Goal: Task Accomplishment & Management: Manage account settings

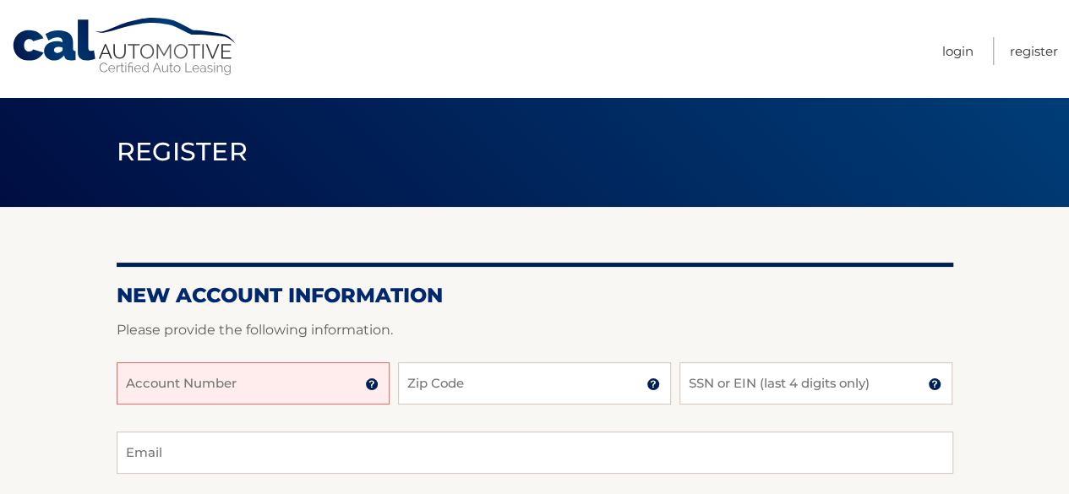
click at [231, 381] on input "Account Number" at bounding box center [253, 383] width 273 height 42
click at [215, 388] on input "44455997133" at bounding box center [253, 383] width 273 height 42
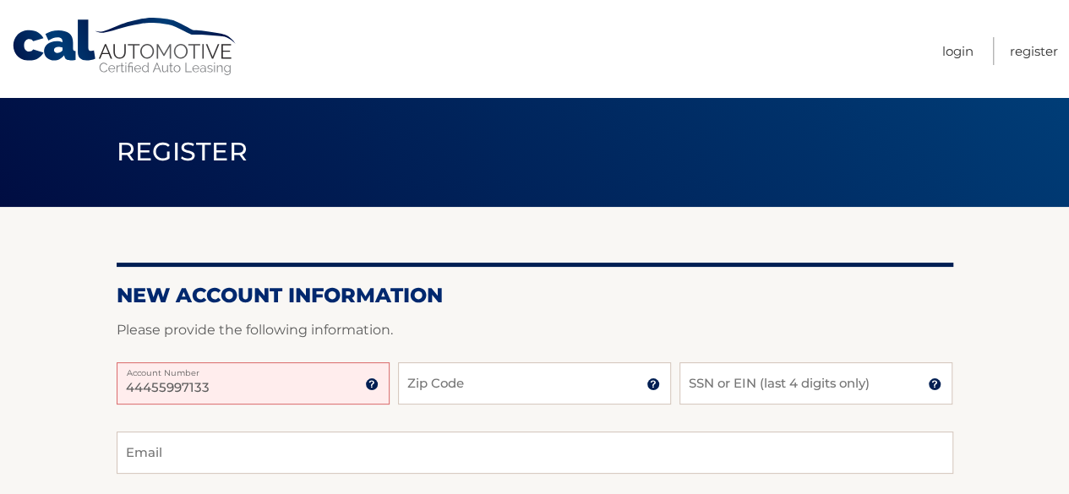
type input "\"
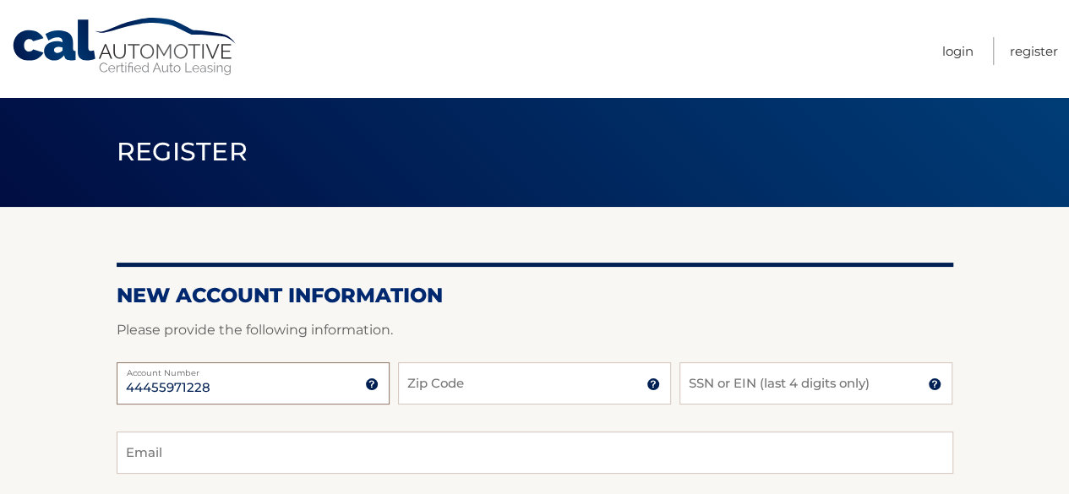
type input "44455971228"
click at [438, 378] on input "Zip Code" at bounding box center [534, 383] width 273 height 42
type input "08077"
type input "herbpowell@comcast.net"
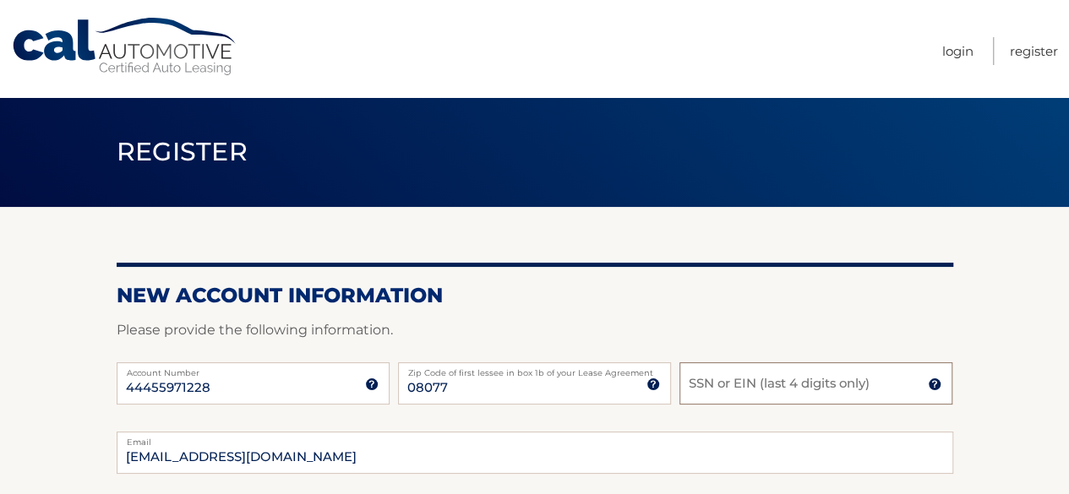
click at [693, 384] on input "SSN or EIN (last 4 digits only)" at bounding box center [815, 383] width 273 height 42
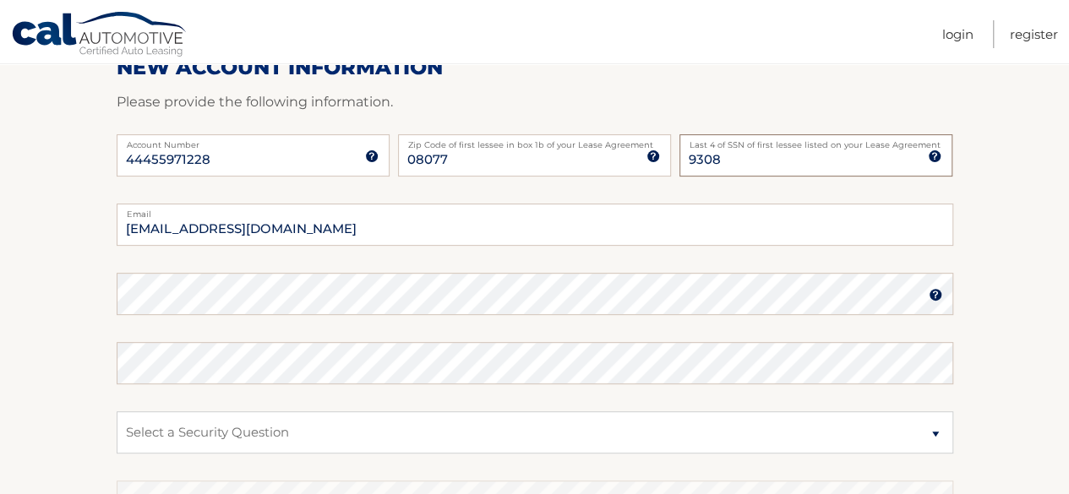
scroll to position [226, 0]
type input "9308"
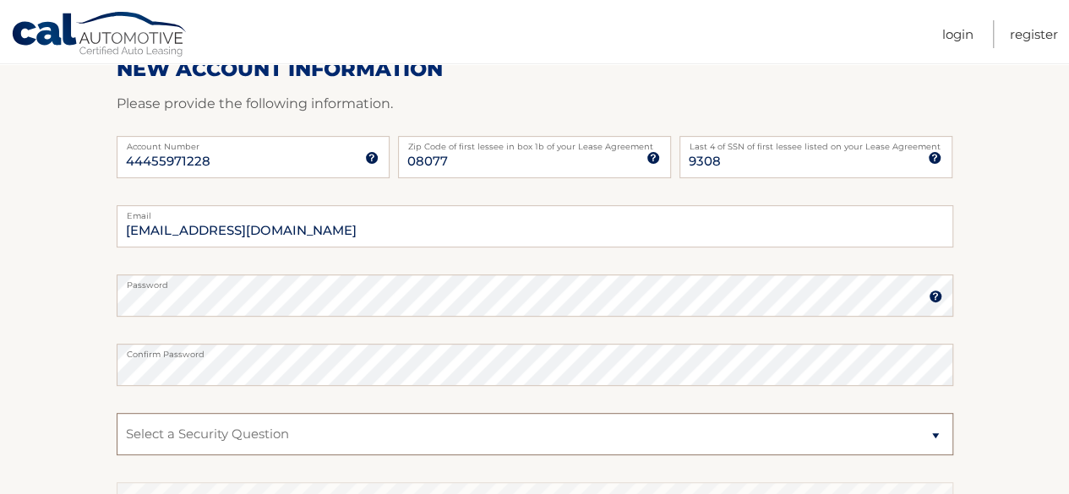
click at [929, 437] on select "Select a Security Question What was the name of your elementary school? What is…" at bounding box center [535, 434] width 837 height 42
select select "2"
click at [117, 413] on select "Select a Security Question What was the name of your elementary school? What is…" at bounding box center [535, 434] width 837 height 42
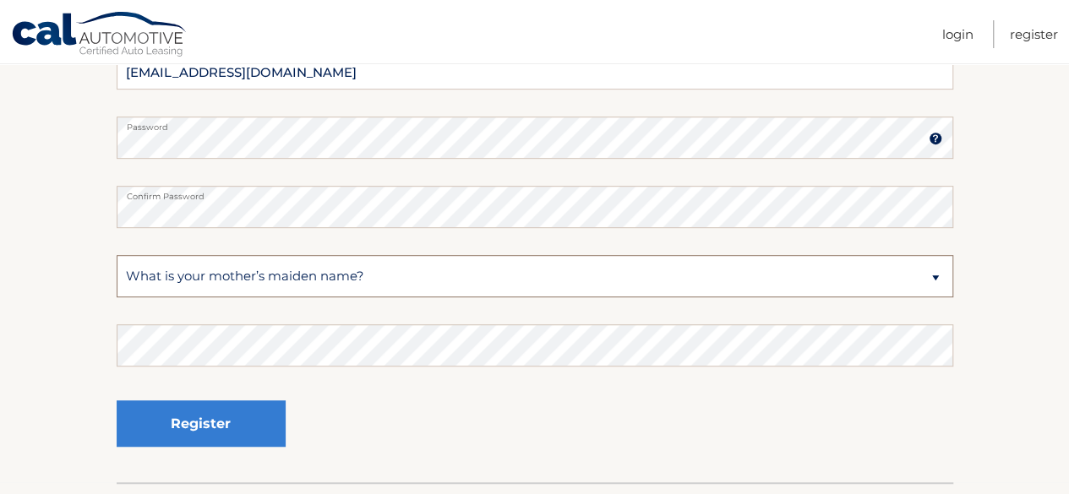
scroll to position [387, 0]
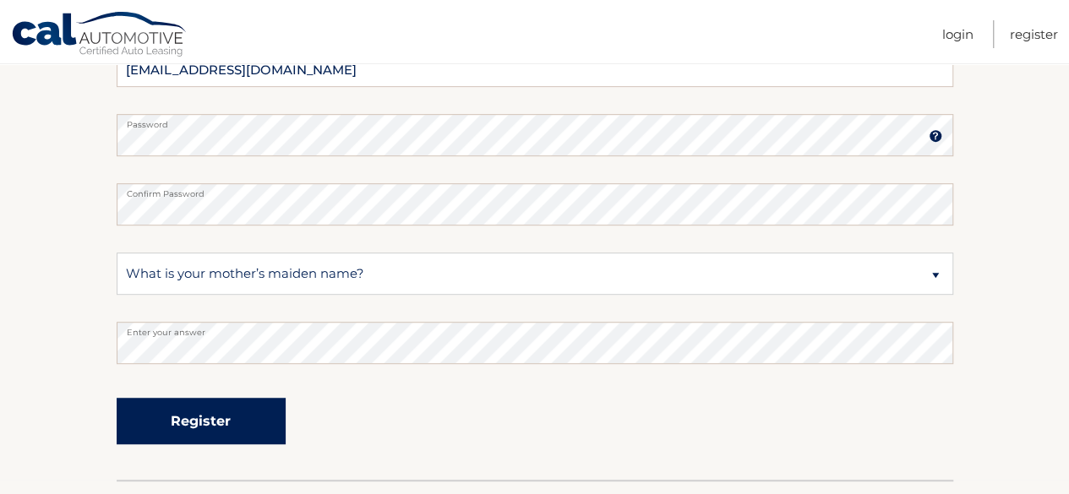
click at [154, 417] on button "Register" at bounding box center [201, 421] width 169 height 46
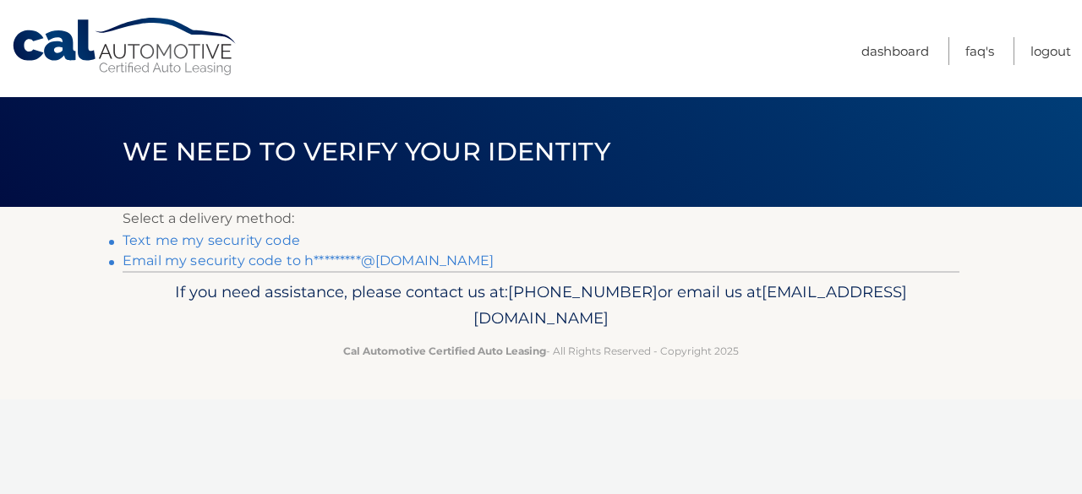
click at [201, 236] on link "Text me my security code" at bounding box center [211, 240] width 177 height 16
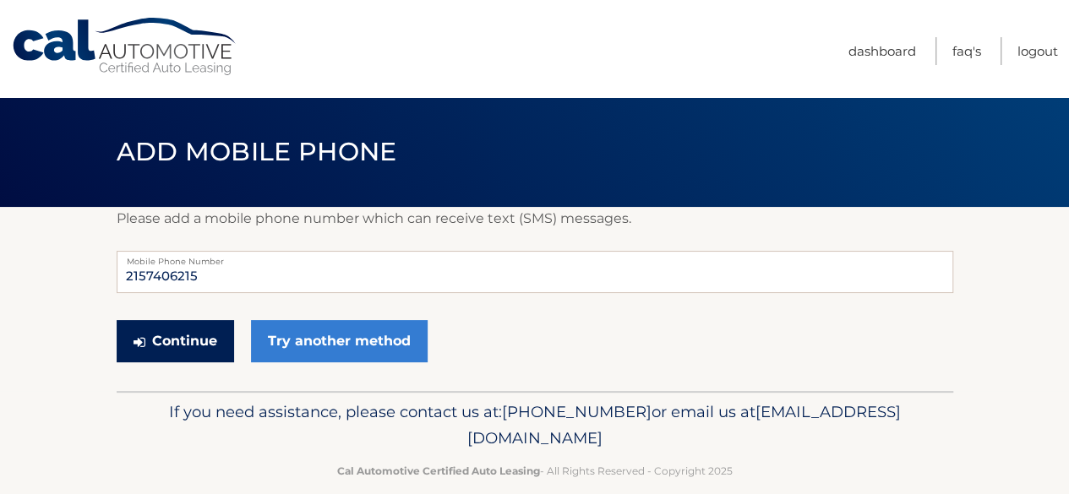
click at [150, 328] on button "Continue" at bounding box center [175, 341] width 117 height 42
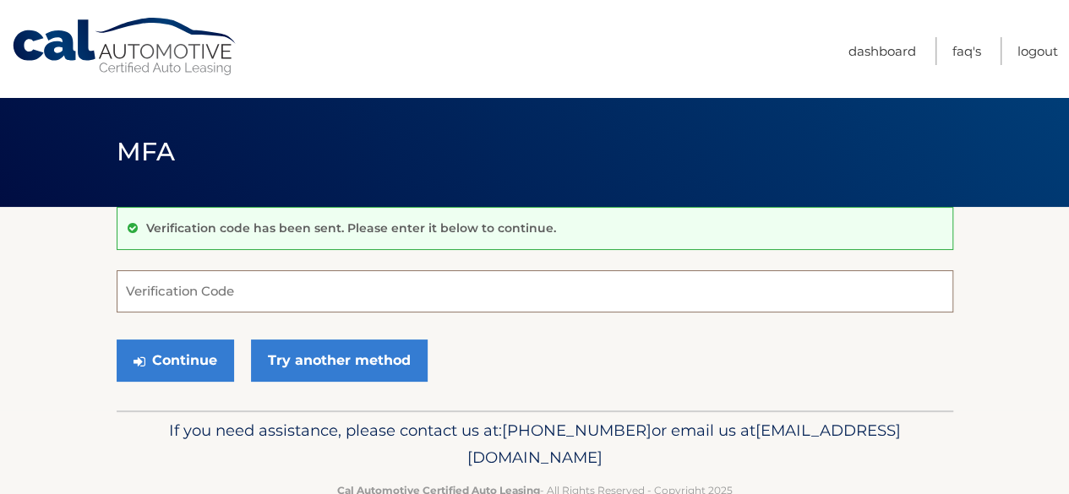
drag, startPoint x: 136, startPoint y: 295, endPoint x: 142, endPoint y: 288, distance: 9.0
click at [142, 288] on input "Verification Code" at bounding box center [535, 291] width 837 height 42
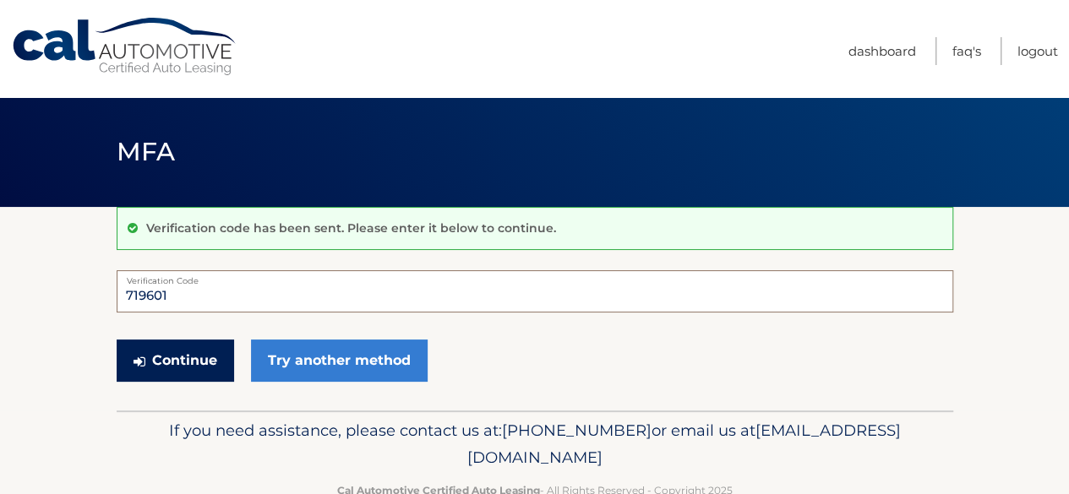
type input "719601"
click at [172, 354] on button "Continue" at bounding box center [175, 361] width 117 height 42
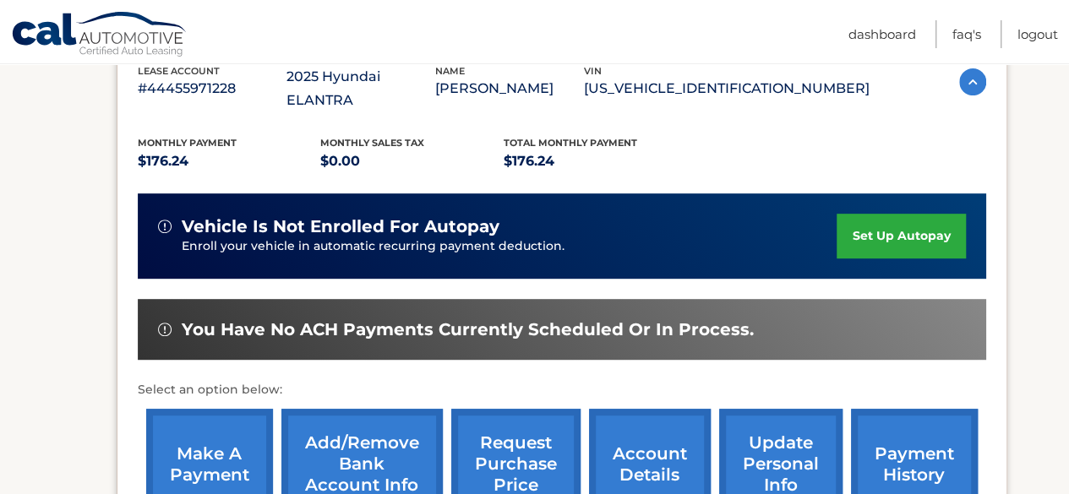
scroll to position [308, 0]
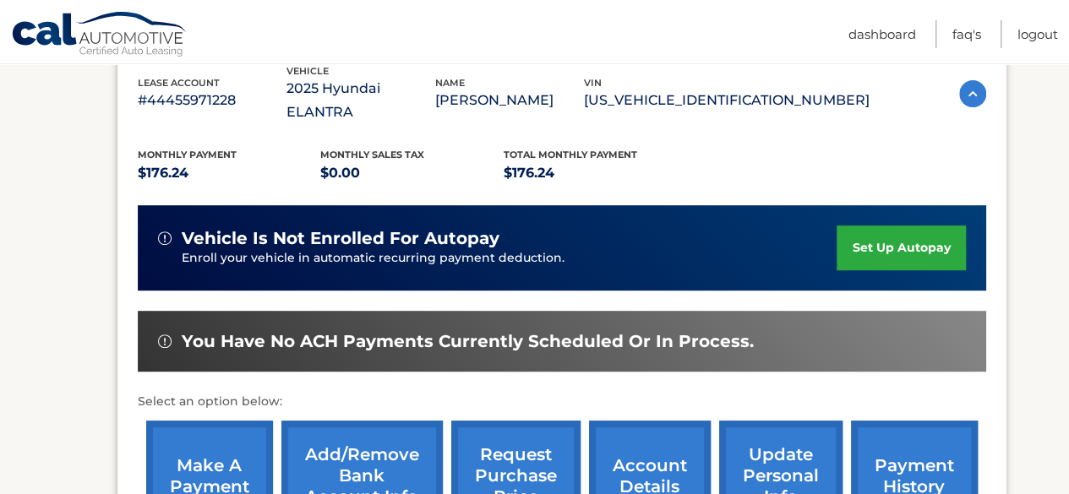
click at [377, 445] on link "Add/Remove bank account info" at bounding box center [361, 476] width 161 height 111
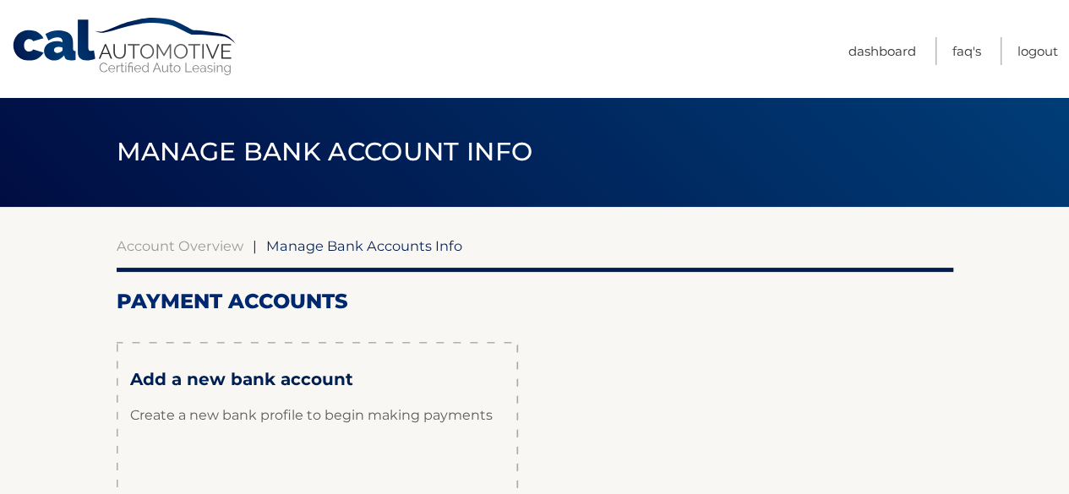
click at [377, 445] on div "Add a new bank account Create a new bank profile to begin making payments Set U…" at bounding box center [317, 460] width 401 height 237
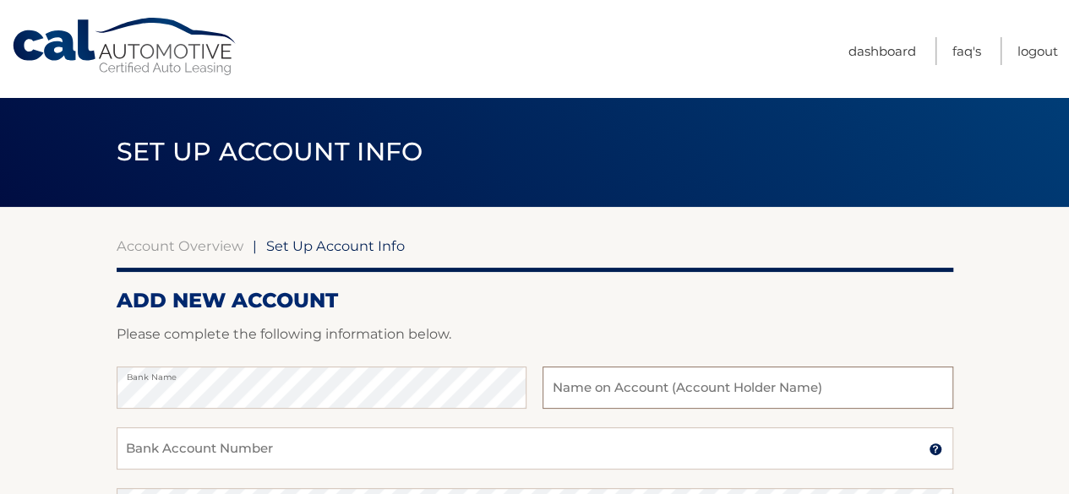
click at [553, 381] on input "text" at bounding box center [747, 388] width 410 height 42
click at [680, 369] on label "Name on Bank Account Holder" at bounding box center [747, 374] width 410 height 14
click at [669, 378] on label "Name on Bank Account Holder" at bounding box center [747, 374] width 410 height 14
click at [668, 382] on input "Herbert Powell Jr" at bounding box center [747, 388] width 410 height 42
type input "Herbert J. Powell Jr"
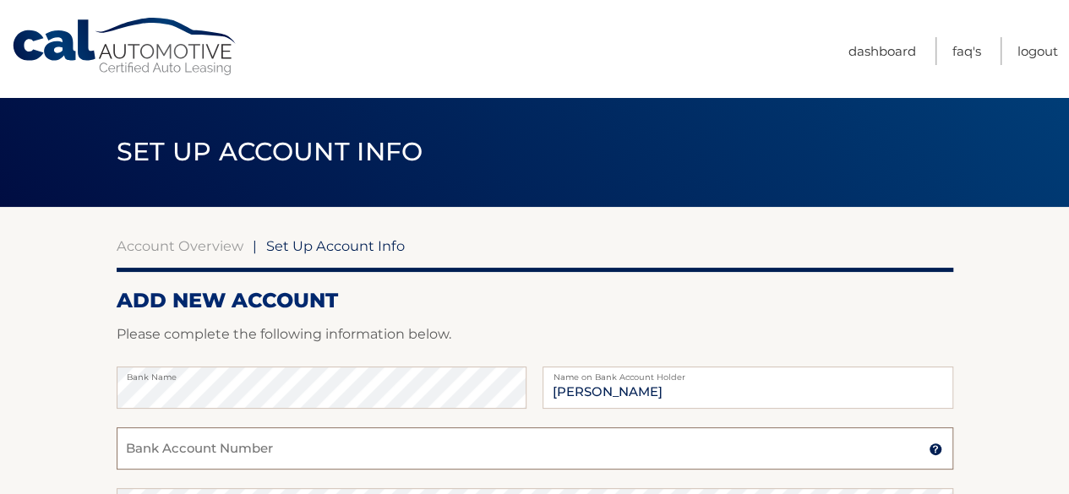
click at [287, 446] on input "Bank Account Number" at bounding box center [535, 449] width 837 height 42
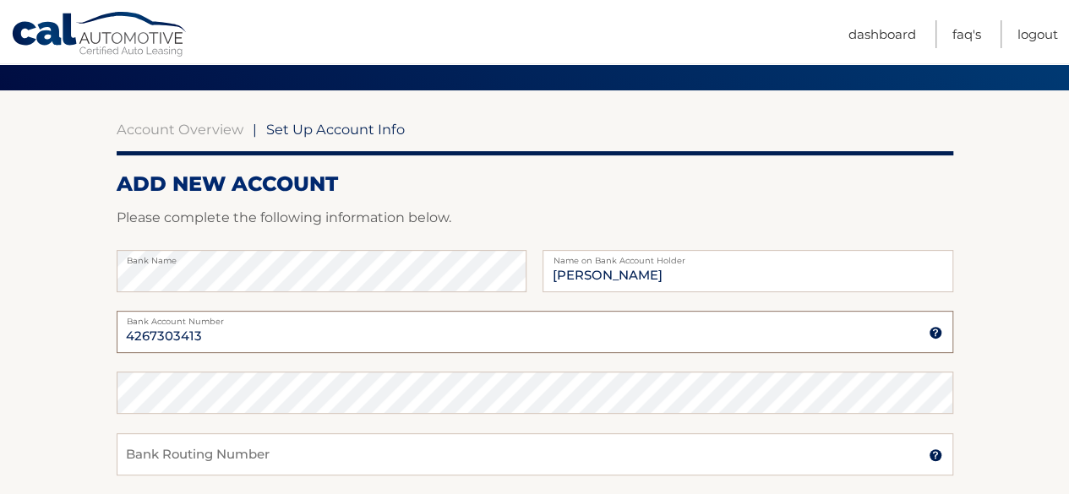
scroll to position [81, 0]
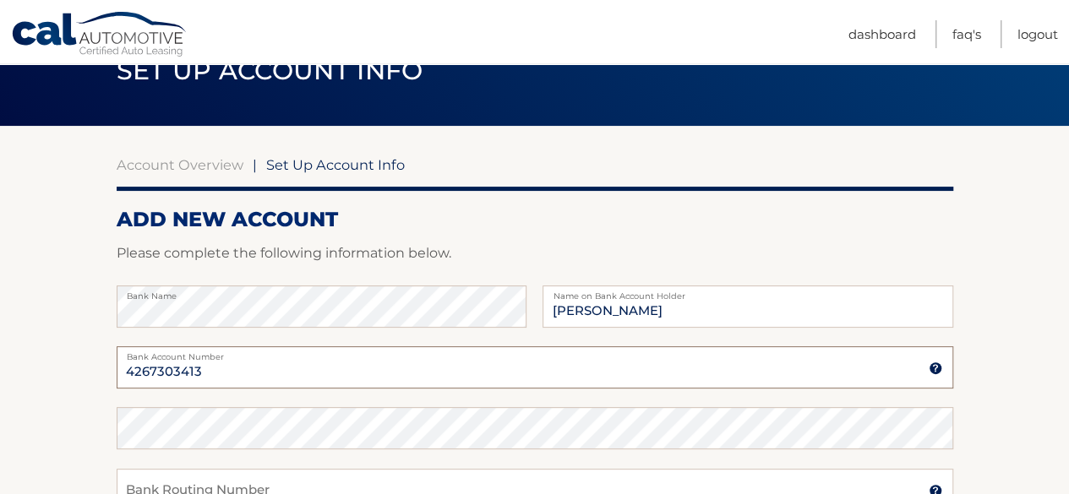
type input "4267303413"
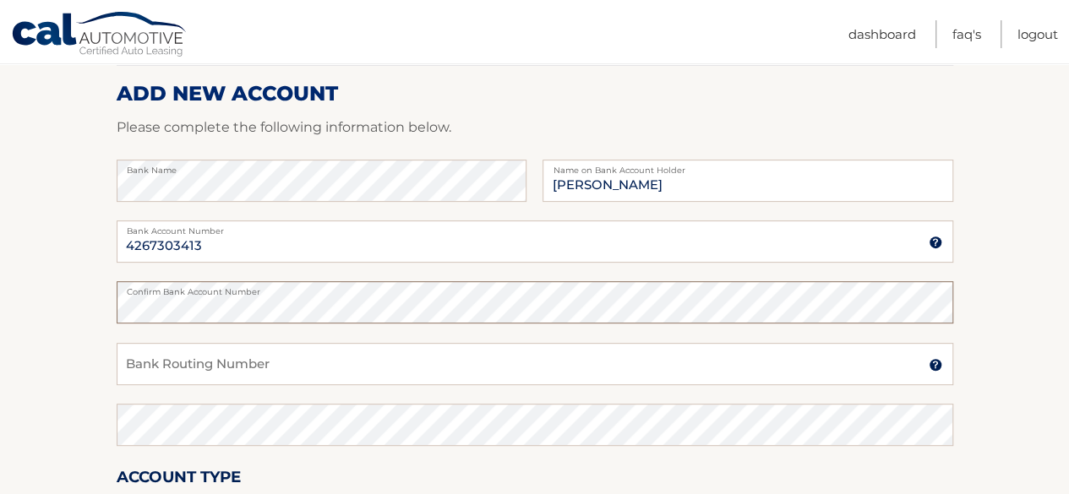
scroll to position [204, 0]
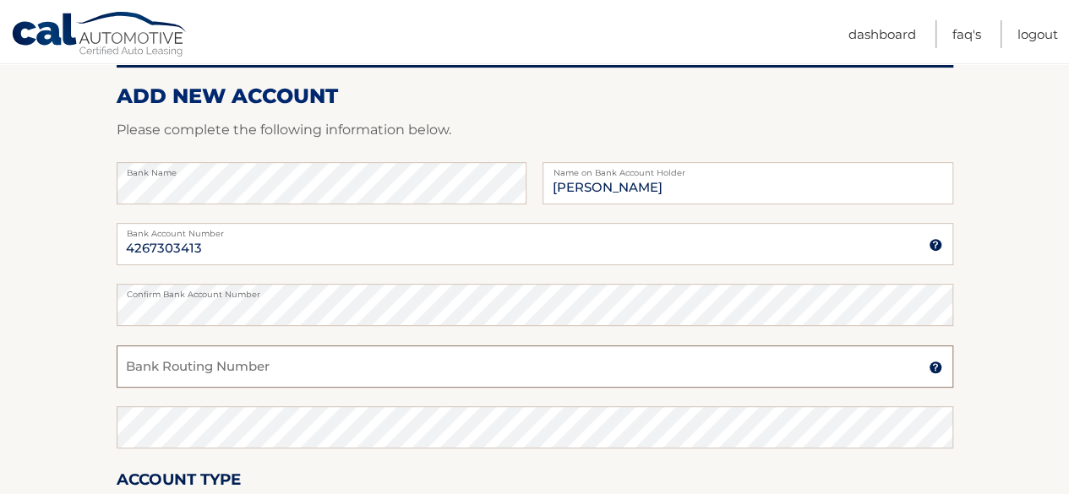
click at [134, 370] on input "Bank Routing Number" at bounding box center [535, 367] width 837 height 42
type input "036001808"
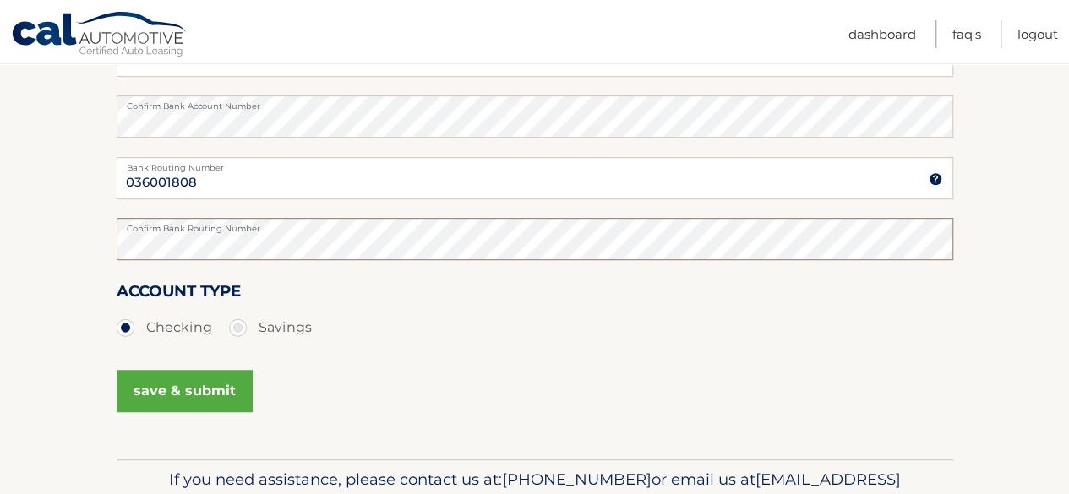
scroll to position [395, 0]
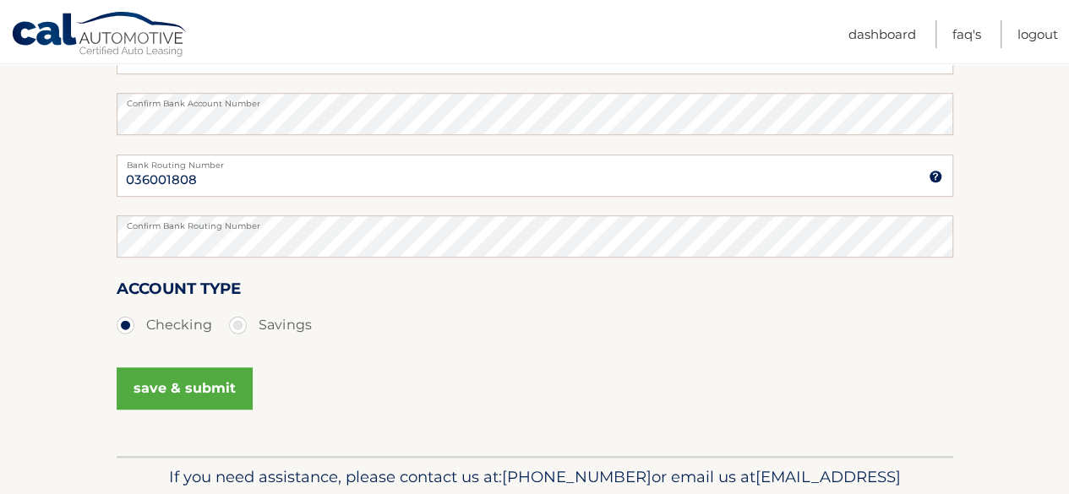
click at [161, 388] on button "save & submit" at bounding box center [185, 389] width 136 height 42
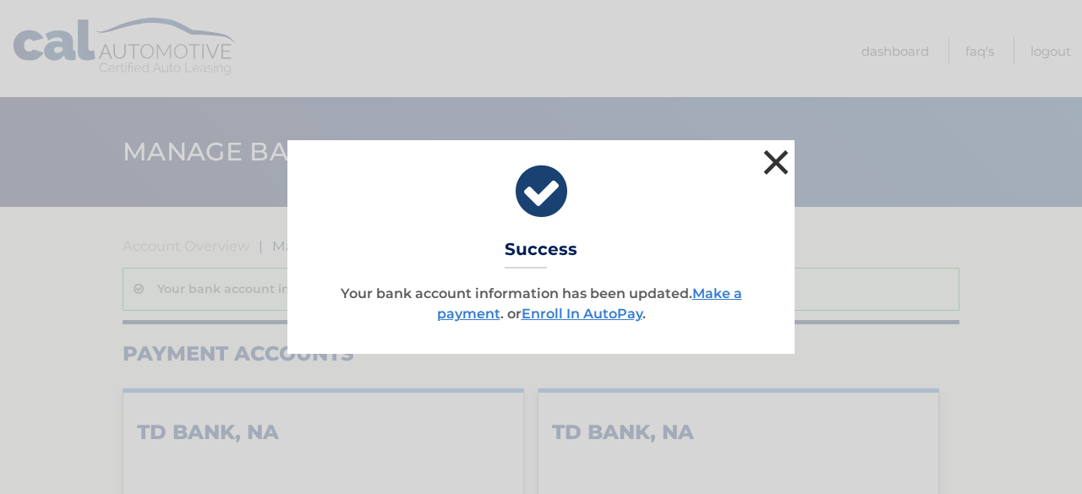
click at [777, 158] on button "×" at bounding box center [776, 162] width 34 height 34
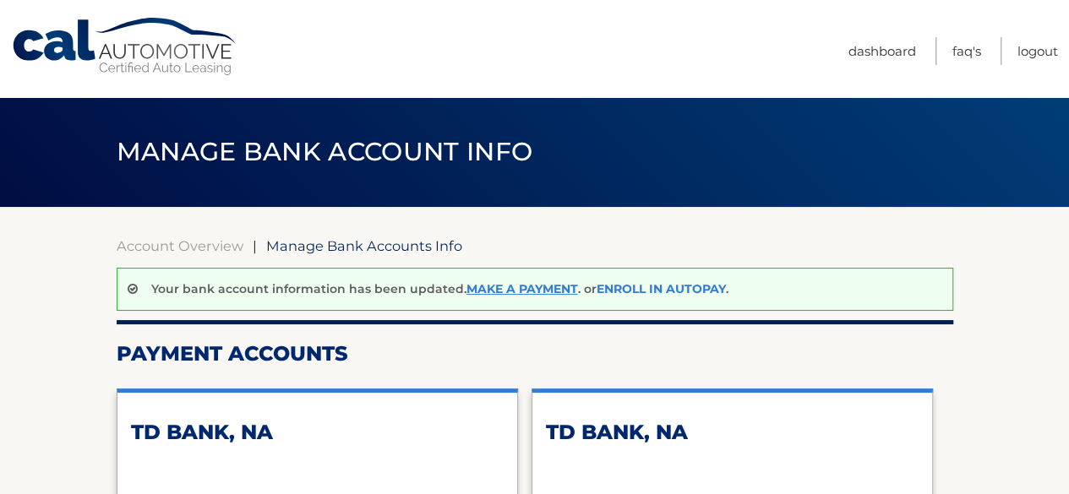
click at [661, 292] on link "Enroll In AutoPay" at bounding box center [661, 288] width 129 height 15
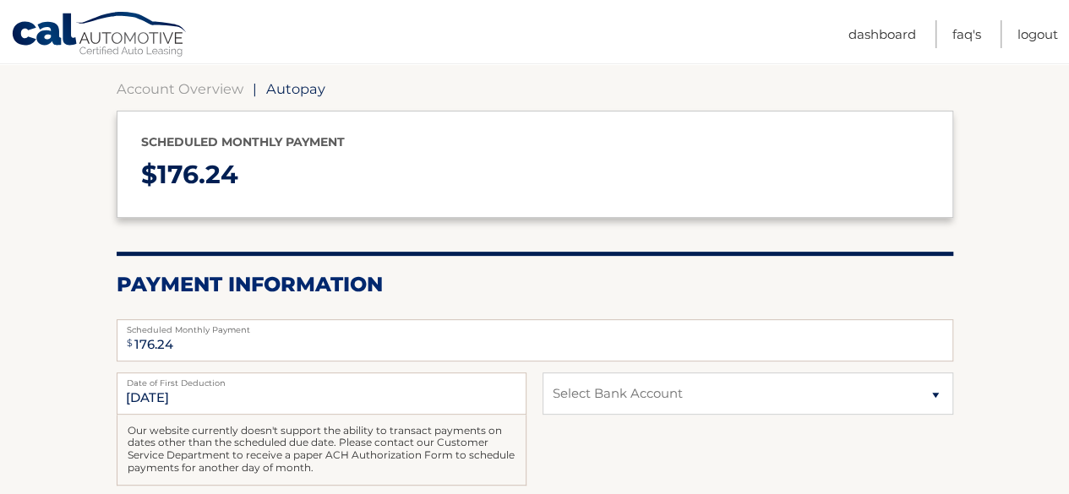
scroll to position [162, 0]
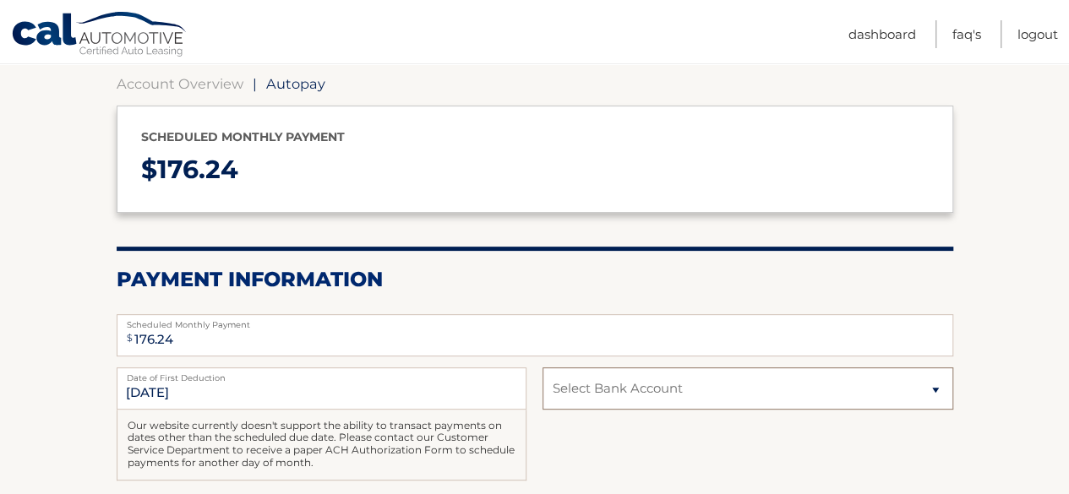
click at [877, 396] on select "Select Bank Account Checking TD BANK, NA *****3413 Checking TD BANK, NA *****34…" at bounding box center [747, 389] width 410 height 42
select select "YjEwMWEzZDktYWYwNS00NTdkLWFlOTEtNjBiZjU3OWEyOTE3"
click at [542, 368] on select "Select Bank Account Checking TD BANK, NA *****3413 Checking TD BANK, NA *****34…" at bounding box center [747, 389] width 410 height 42
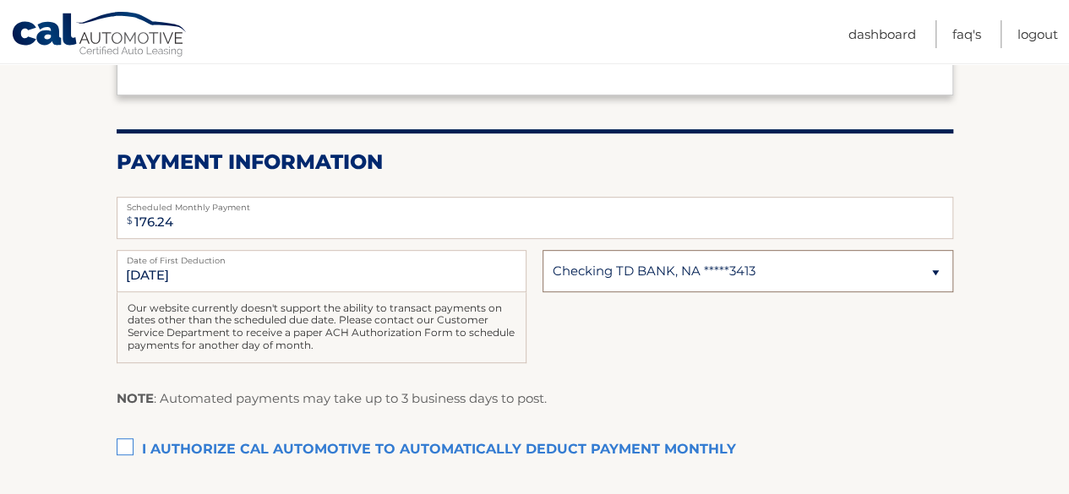
scroll to position [292, 0]
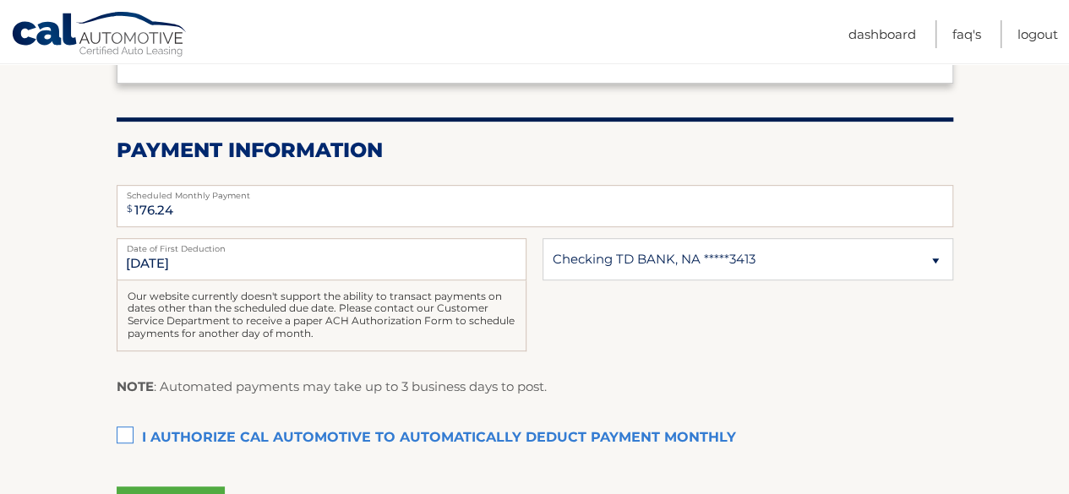
click at [122, 433] on label "I authorize cal automotive to automatically deduct payment monthly This checkbo…" at bounding box center [535, 439] width 837 height 34
click at [0, 0] on input "I authorize cal automotive to automatically deduct payment monthly This checkbo…" at bounding box center [0, 0] width 0 height 0
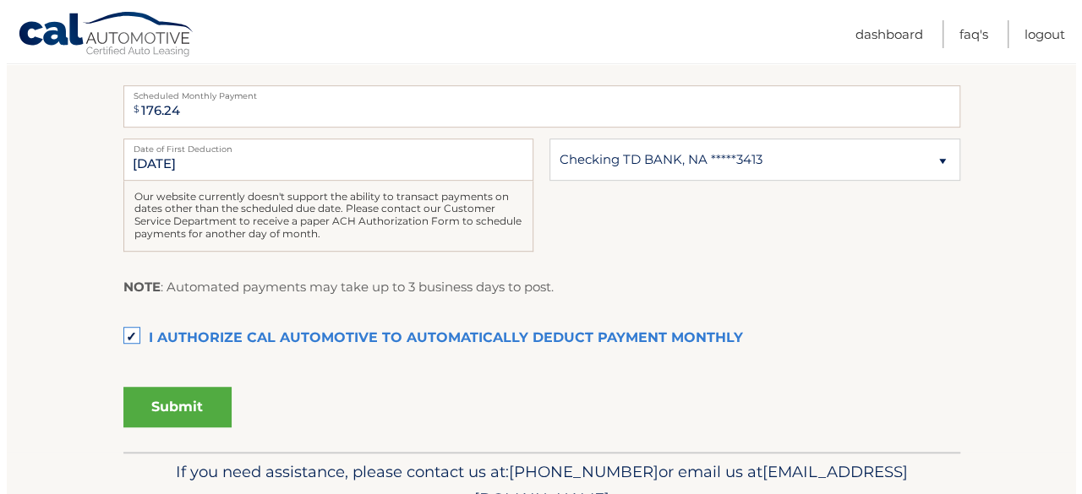
scroll to position [395, 0]
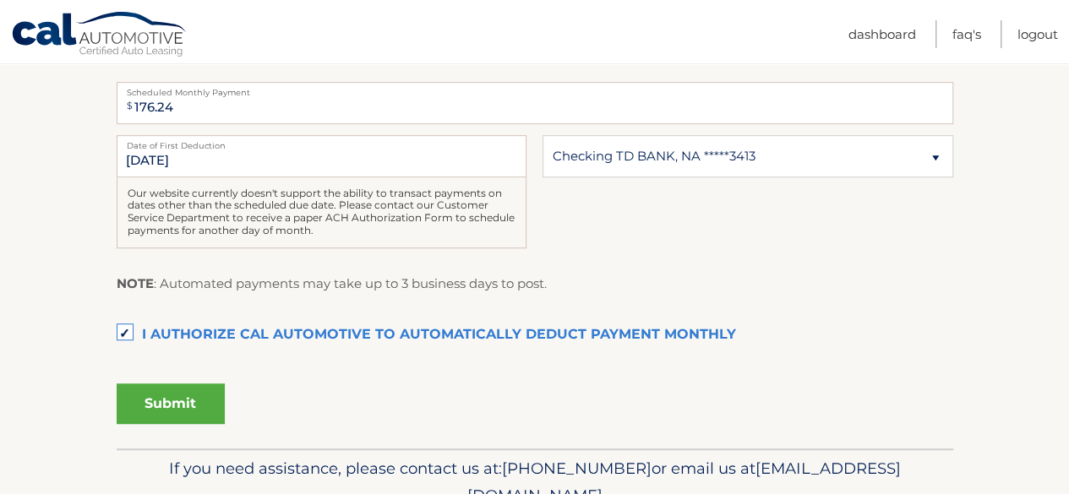
click at [160, 400] on button "Submit" at bounding box center [171, 404] width 108 height 41
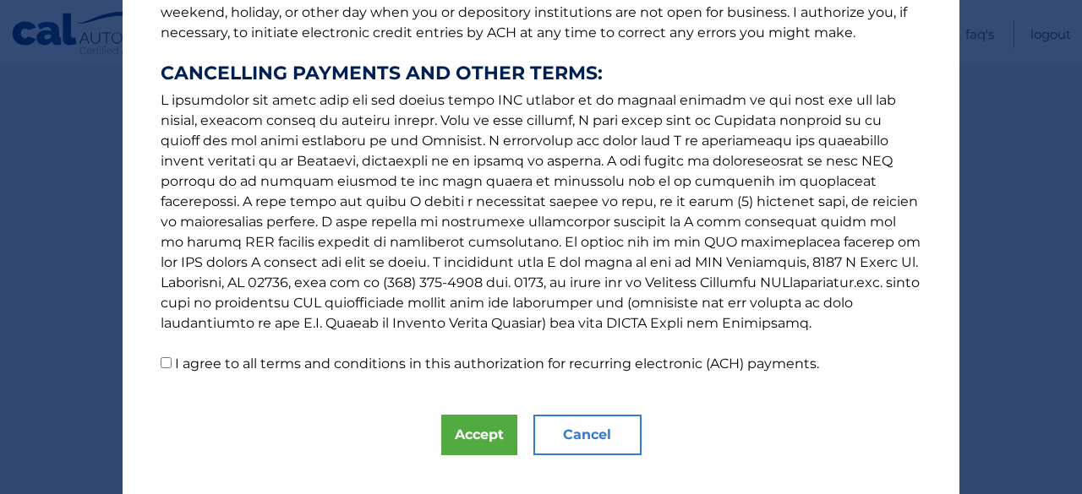
scroll to position [322, 0]
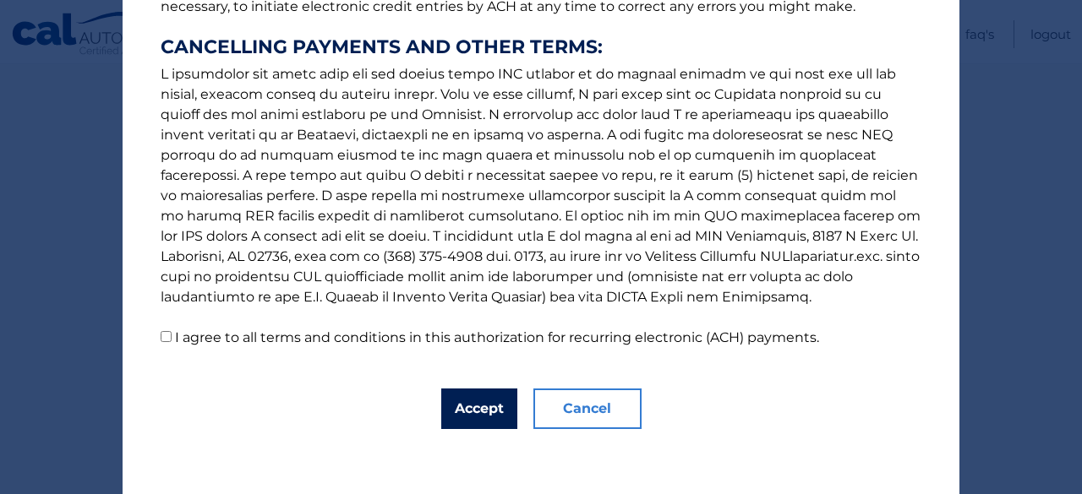
click at [477, 409] on button "Accept" at bounding box center [479, 409] width 76 height 41
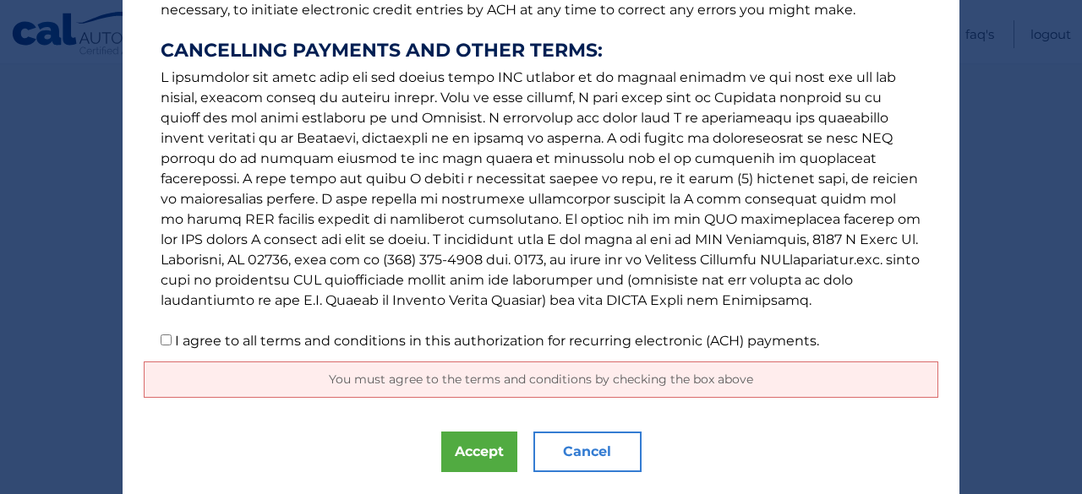
scroll to position [326, 0]
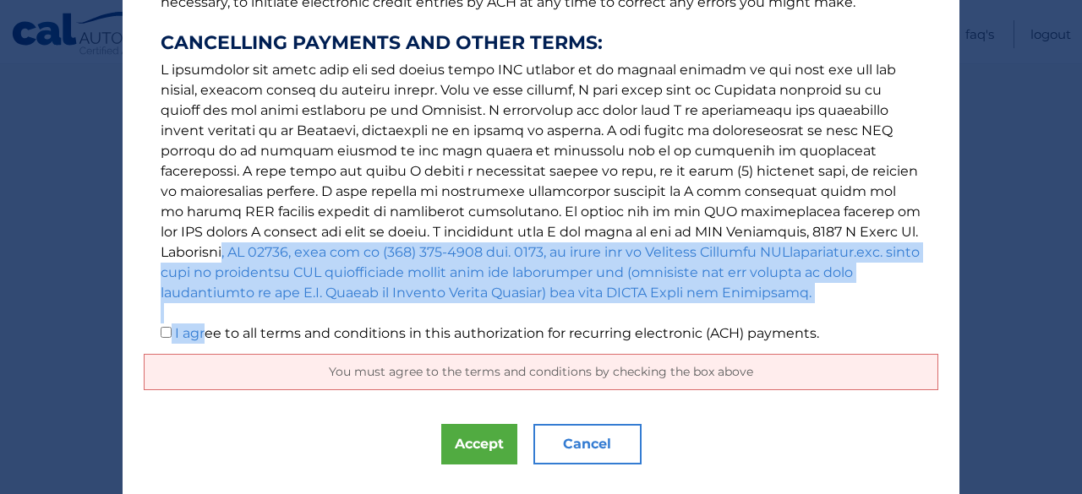
drag, startPoint x: 635, startPoint y: 238, endPoint x: 174, endPoint y: 341, distance: 472.5
click at [174, 341] on p "The words "I" "me" and "my" mean any identified Customer who signs this Authori…" at bounding box center [541, 25] width 794 height 635
click at [144, 286] on p "The words "I" "me" and "my" mean any identified Customer who signs this Authori…" at bounding box center [541, 25] width 794 height 635
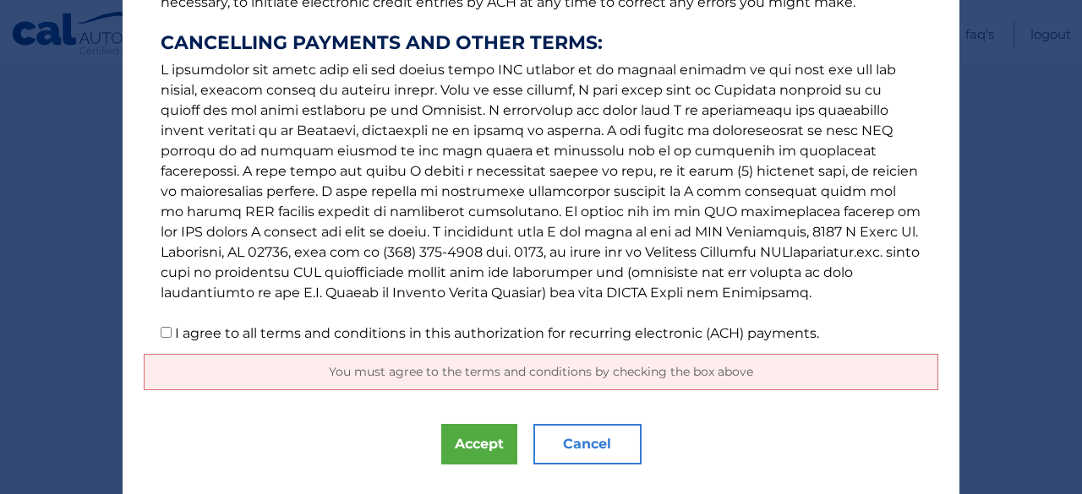
click at [161, 332] on input "I agree to all terms and conditions in this authorization for recurring electro…" at bounding box center [166, 332] width 11 height 11
checkbox input "true"
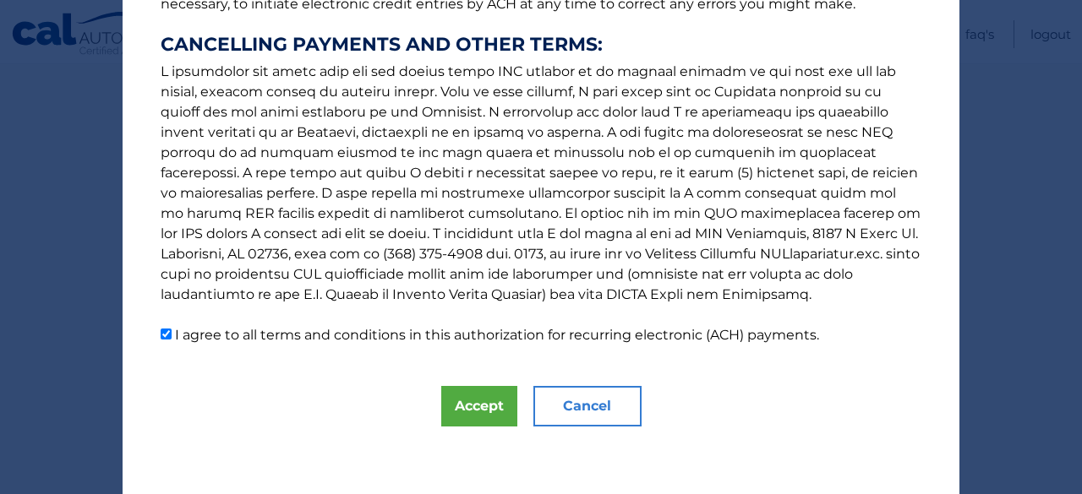
scroll to position [324, 0]
click at [467, 415] on button "Accept" at bounding box center [479, 407] width 76 height 41
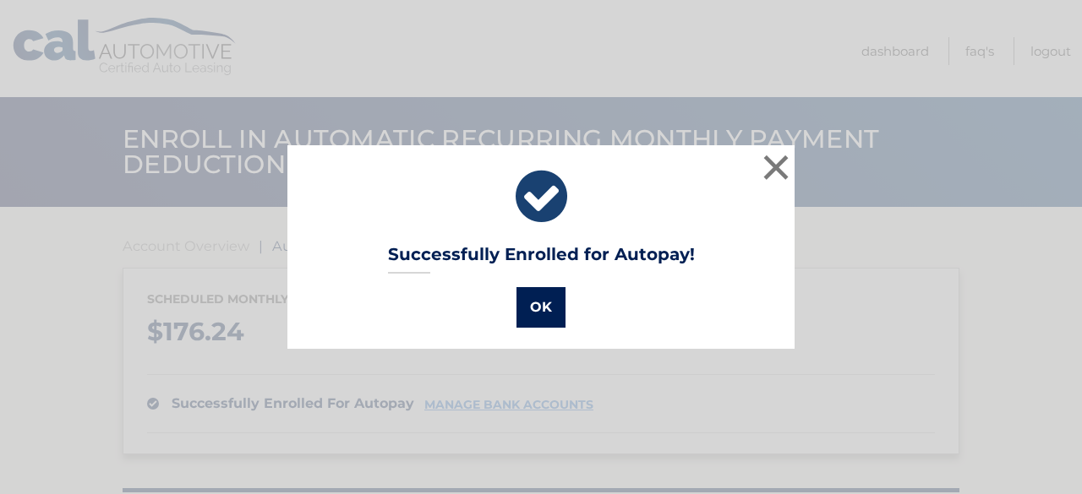
click at [547, 308] on button "OK" at bounding box center [540, 307] width 49 height 41
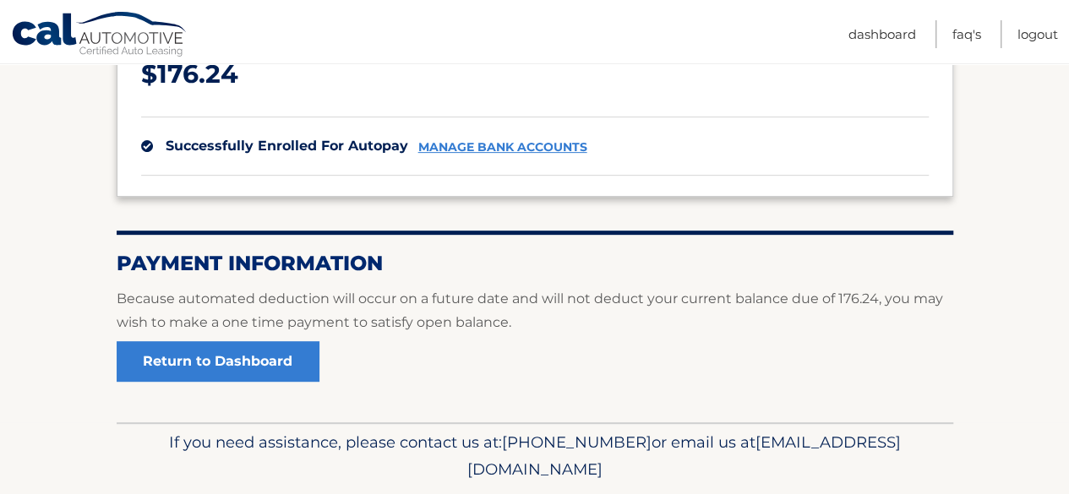
scroll to position [313, 0]
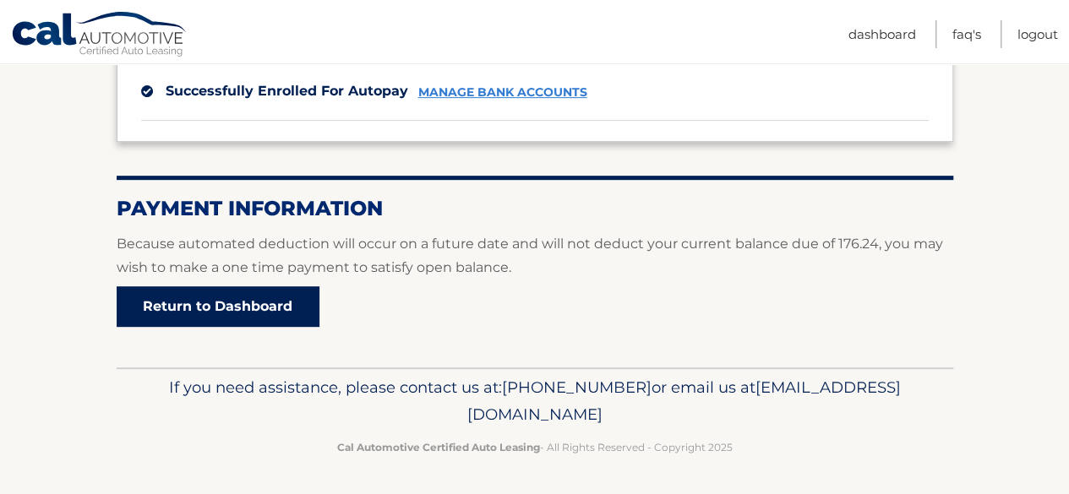
click at [193, 310] on link "Return to Dashboard" at bounding box center [218, 306] width 203 height 41
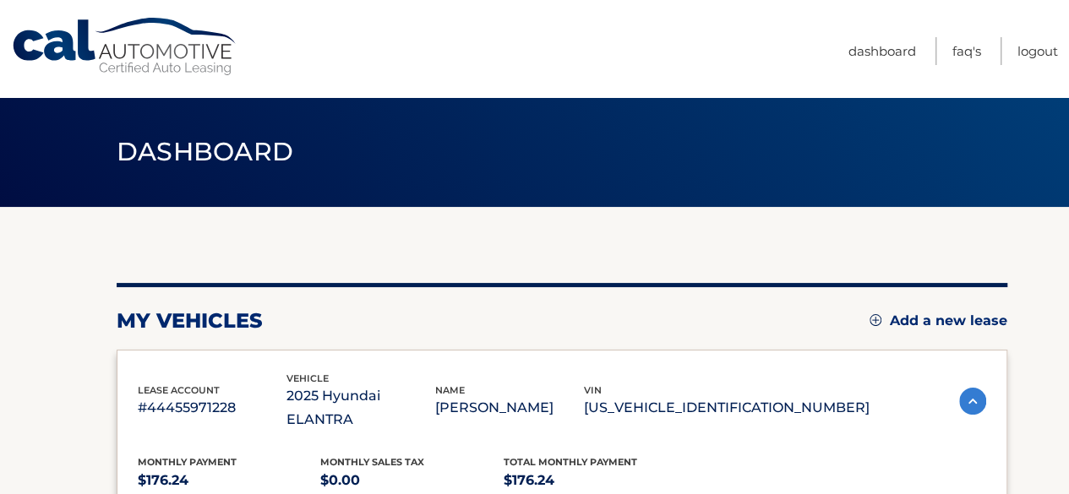
drag, startPoint x: 1068, startPoint y: 230, endPoint x: 1081, endPoint y: 353, distance: 124.0
click at [1068, 353] on html "Cal Automotive Menu Dashboard FAQ's Logout" at bounding box center [534, 247] width 1069 height 494
